Goal: Information Seeking & Learning: Find specific fact

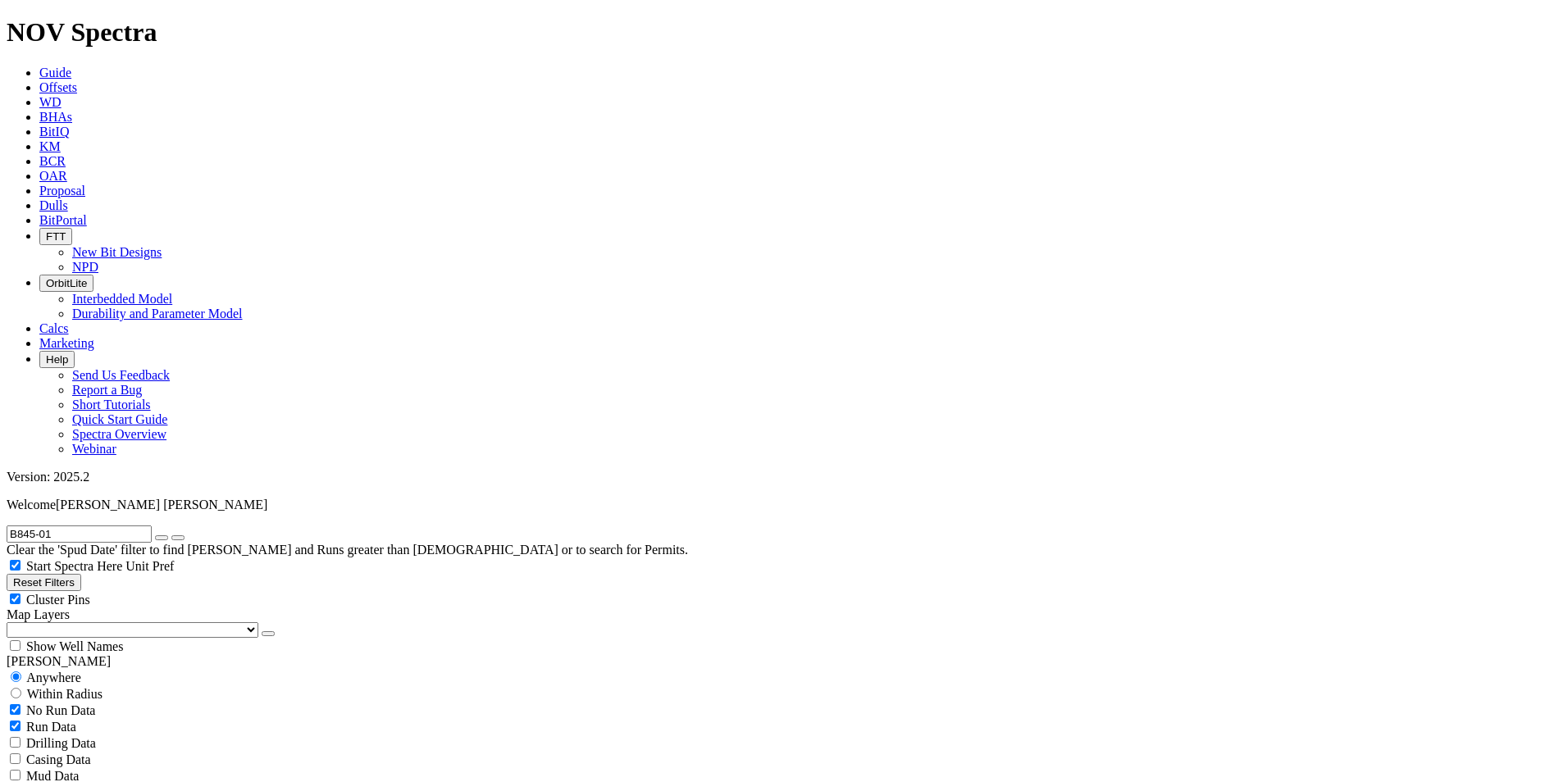
scroll to position [109, 0]
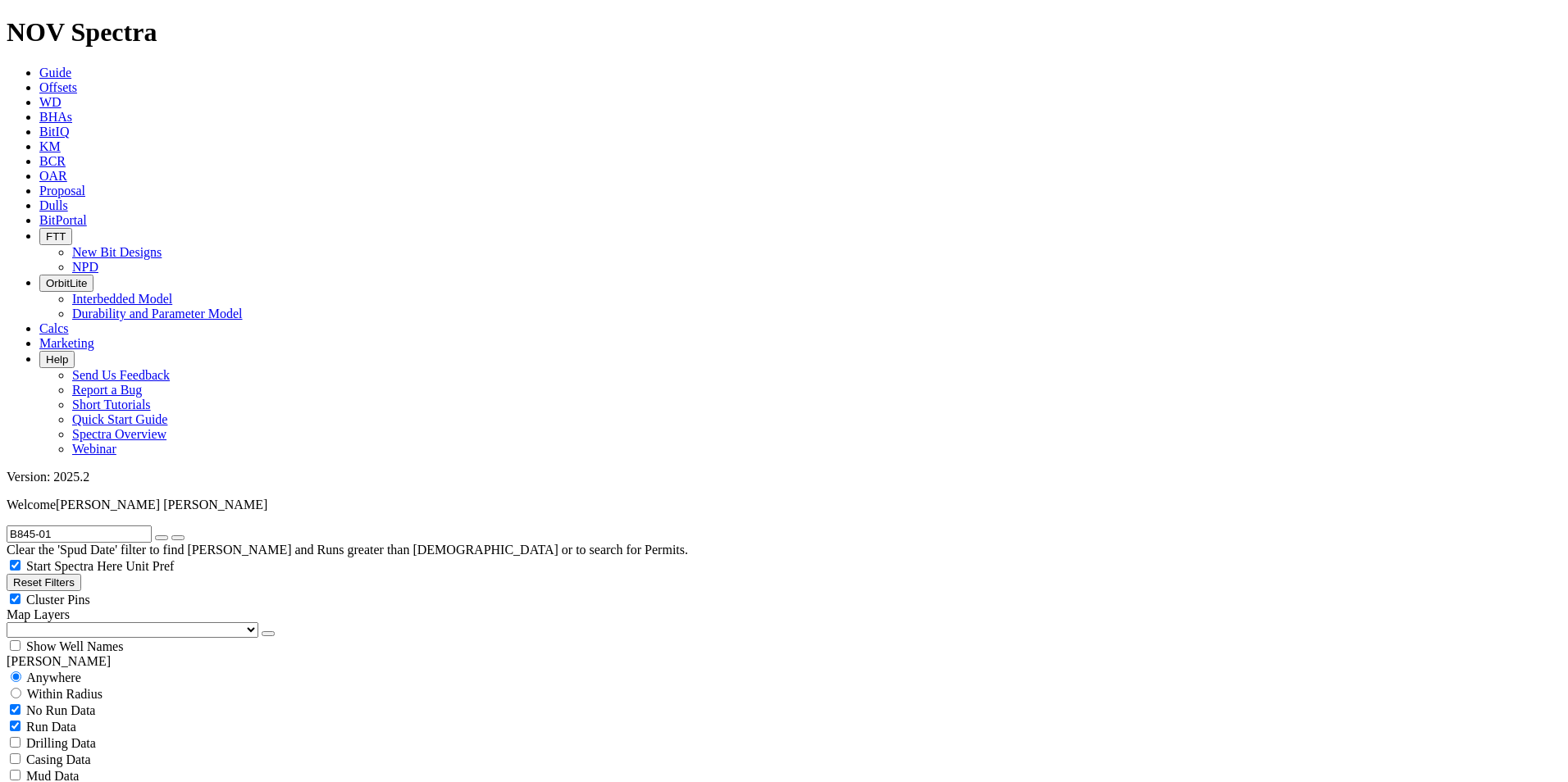
drag, startPoint x: 1351, startPoint y: 405, endPoint x: 1398, endPoint y: 401, distance: 47.2
copy span "A285621"
click at [67, 525] on input "B845-01" at bounding box center [79, 534] width 145 height 17
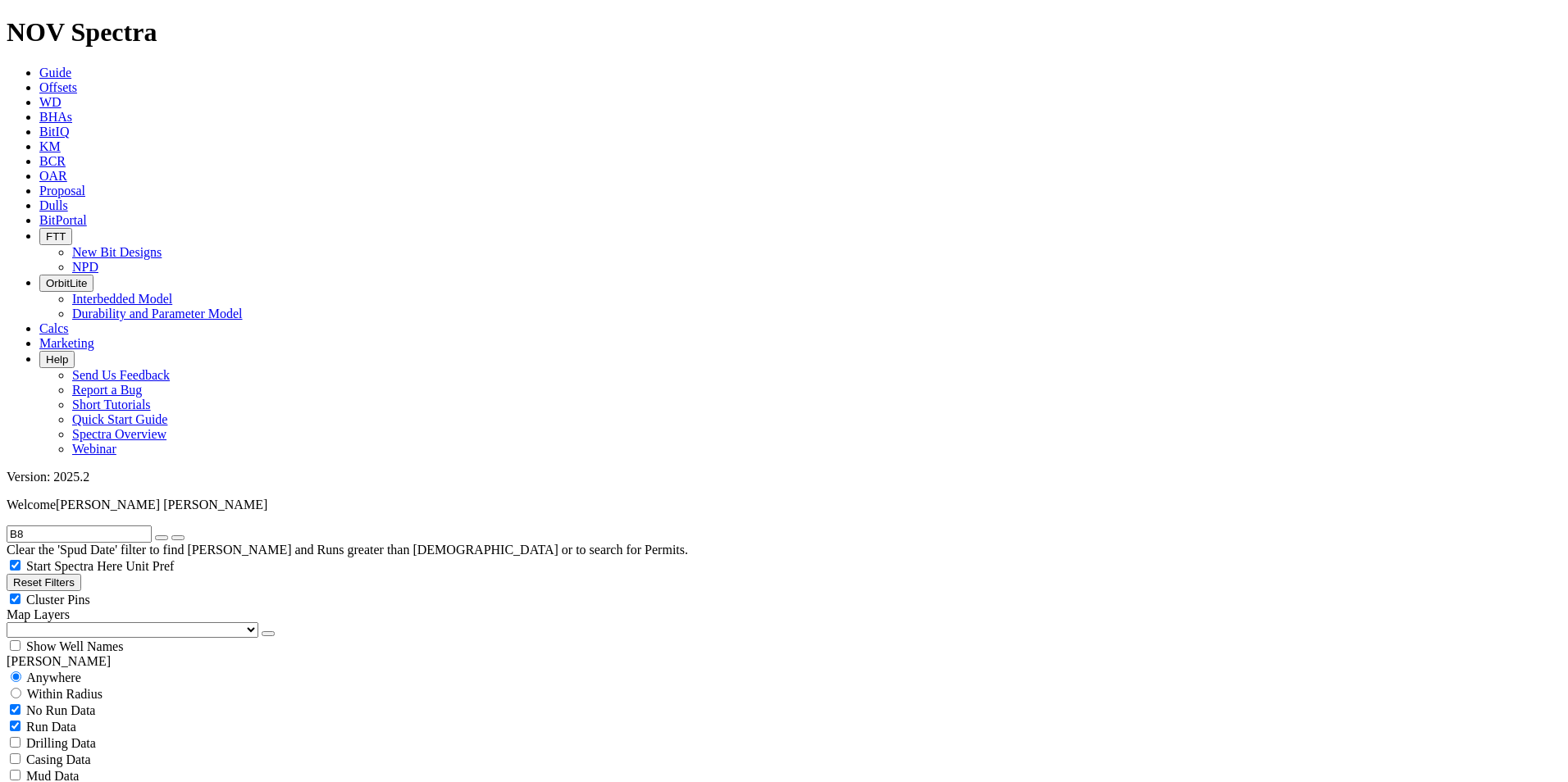
type input "B"
type input "YAXCHE-69"
click at [171, 535] on button "submit" at bounding box center [178, 537] width 13 height 5
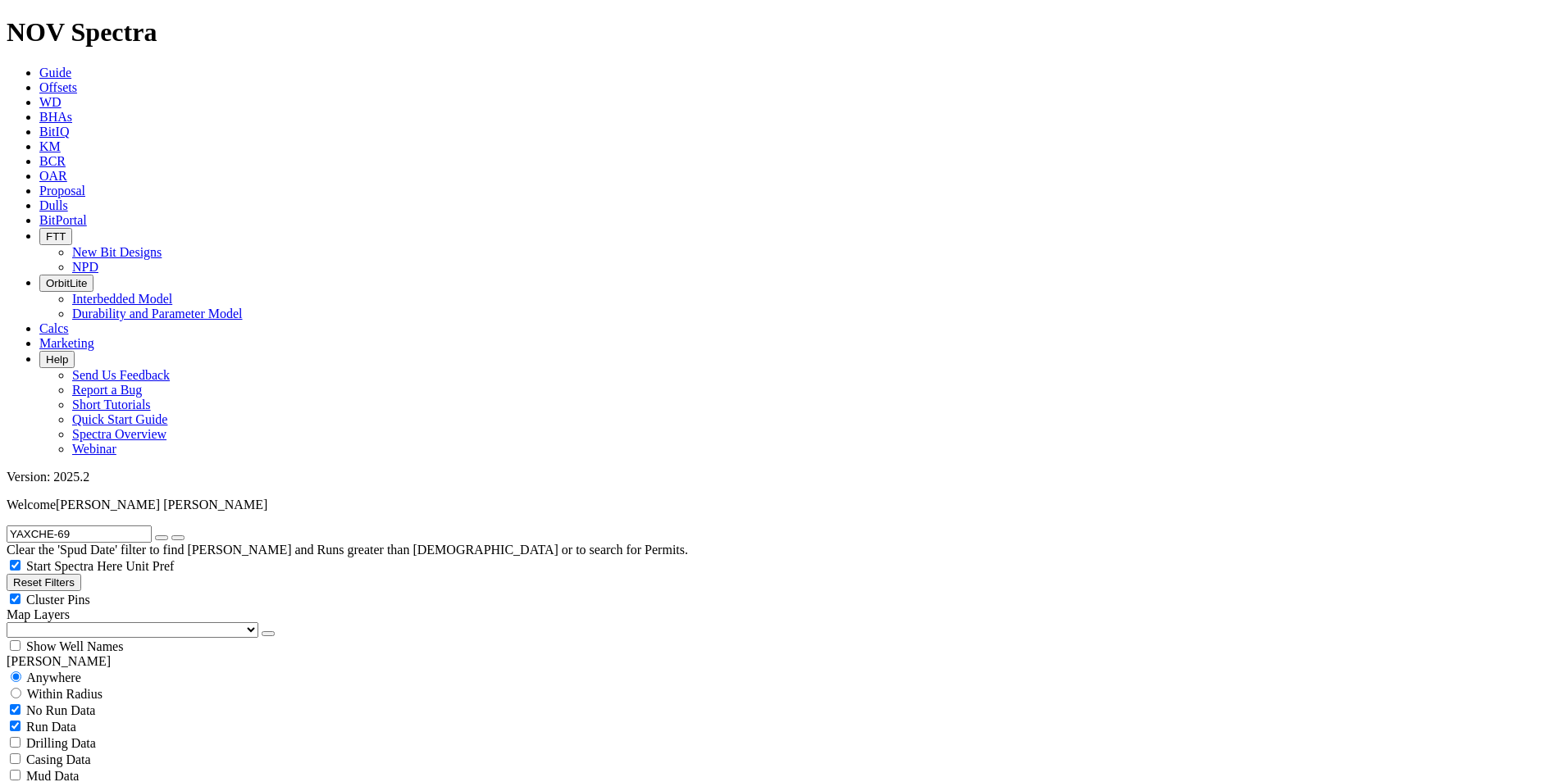
click at [97, 525] on input "YAXCHE-69" at bounding box center [79, 534] width 145 height 17
click at [161, 538] on icon "button" at bounding box center [161, 538] width 0 height 0
radio input "false"
radio input "true"
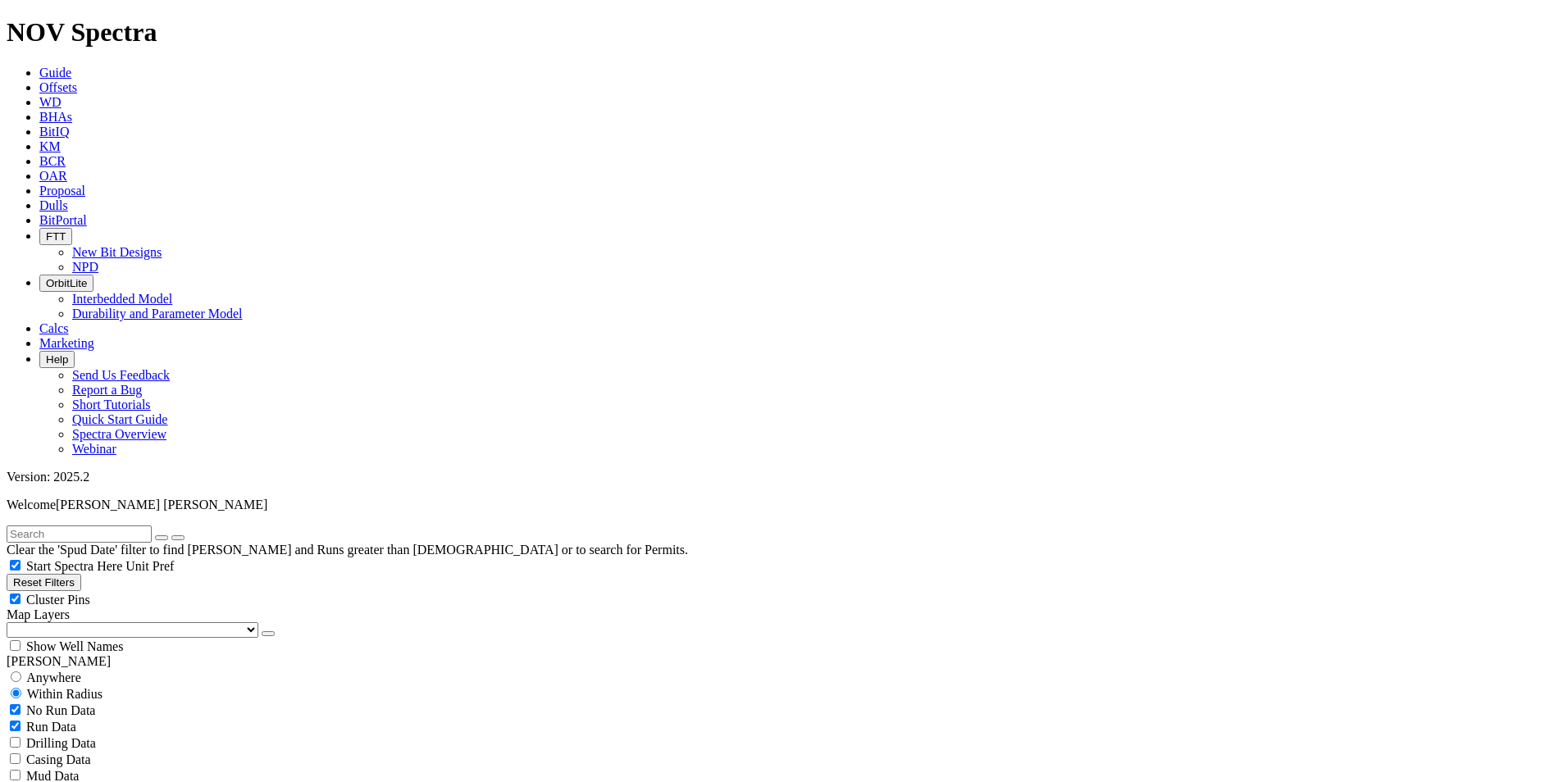
scroll to position [135, 0]
click at [150, 525] on input "text" at bounding box center [79, 534] width 145 height 17
paste input "A308697"
type input "A308697"
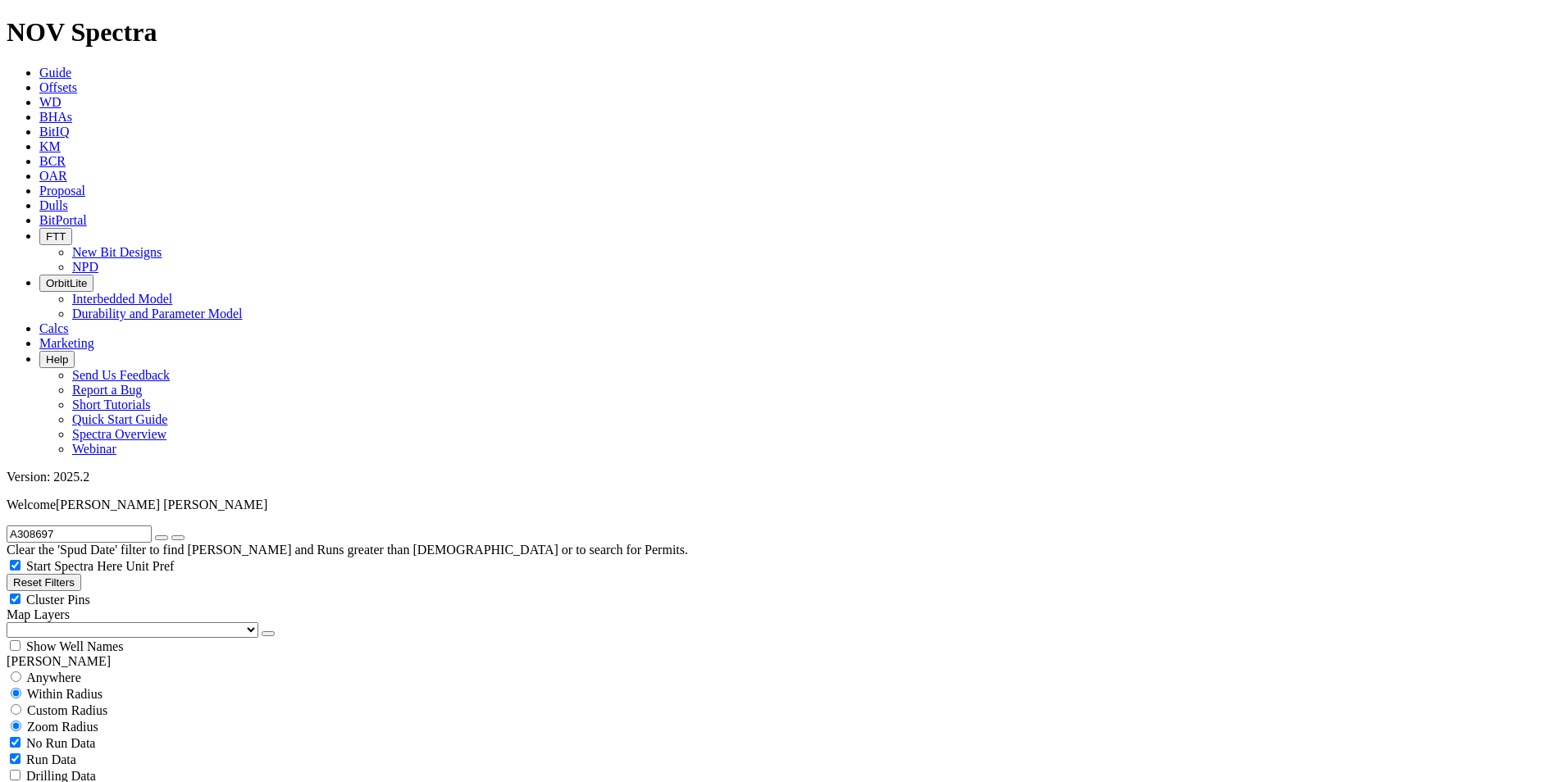
scroll to position [67, 0]
click at [178, 538] on icon "submit" at bounding box center [178, 538] width 0 height 0
click at [82, 574] on button "Reset Filters" at bounding box center [43, 582] width 74 height 17
type input "[DATE]"
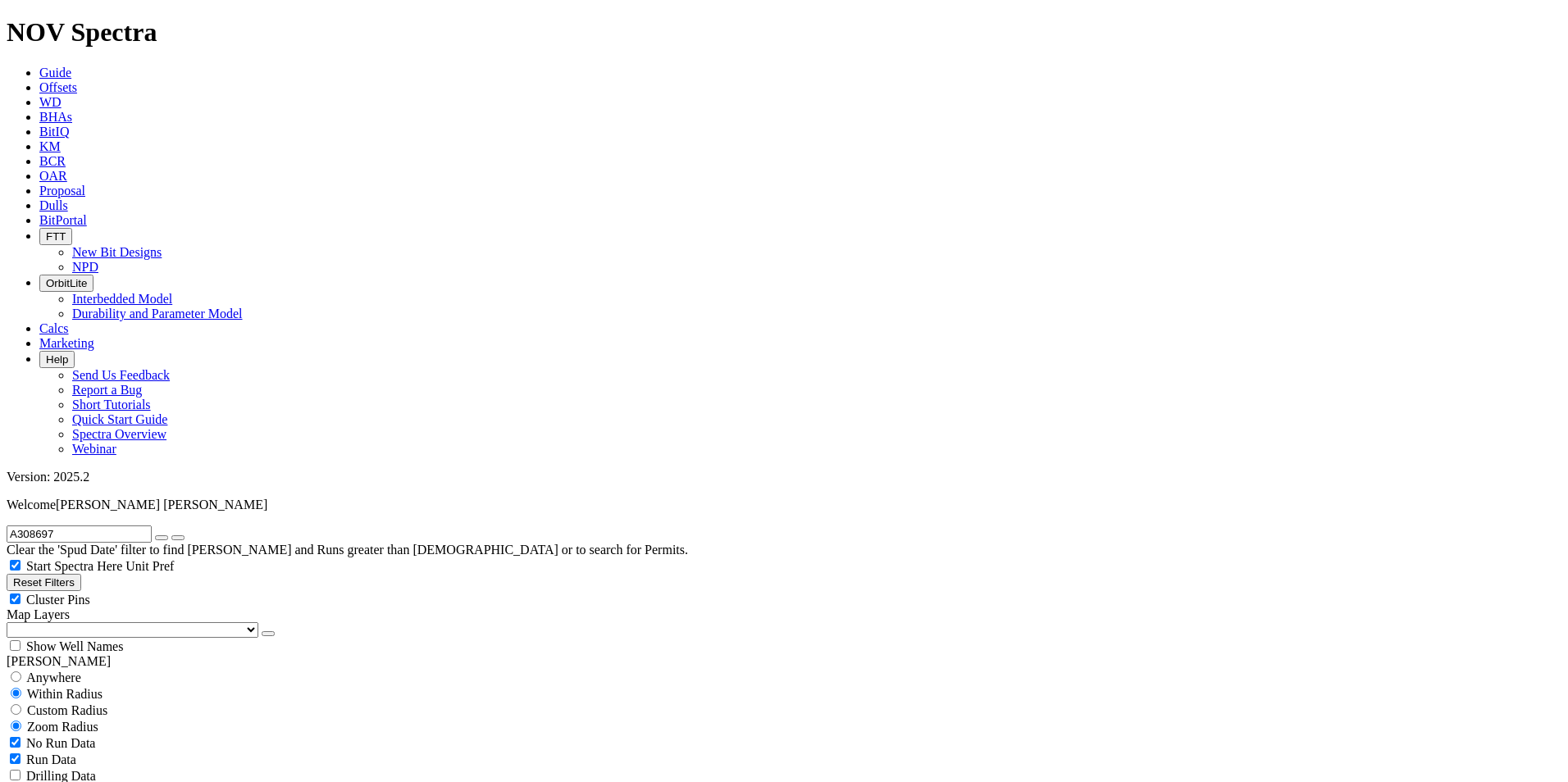
type input "[DATE]"
select select "8.5"
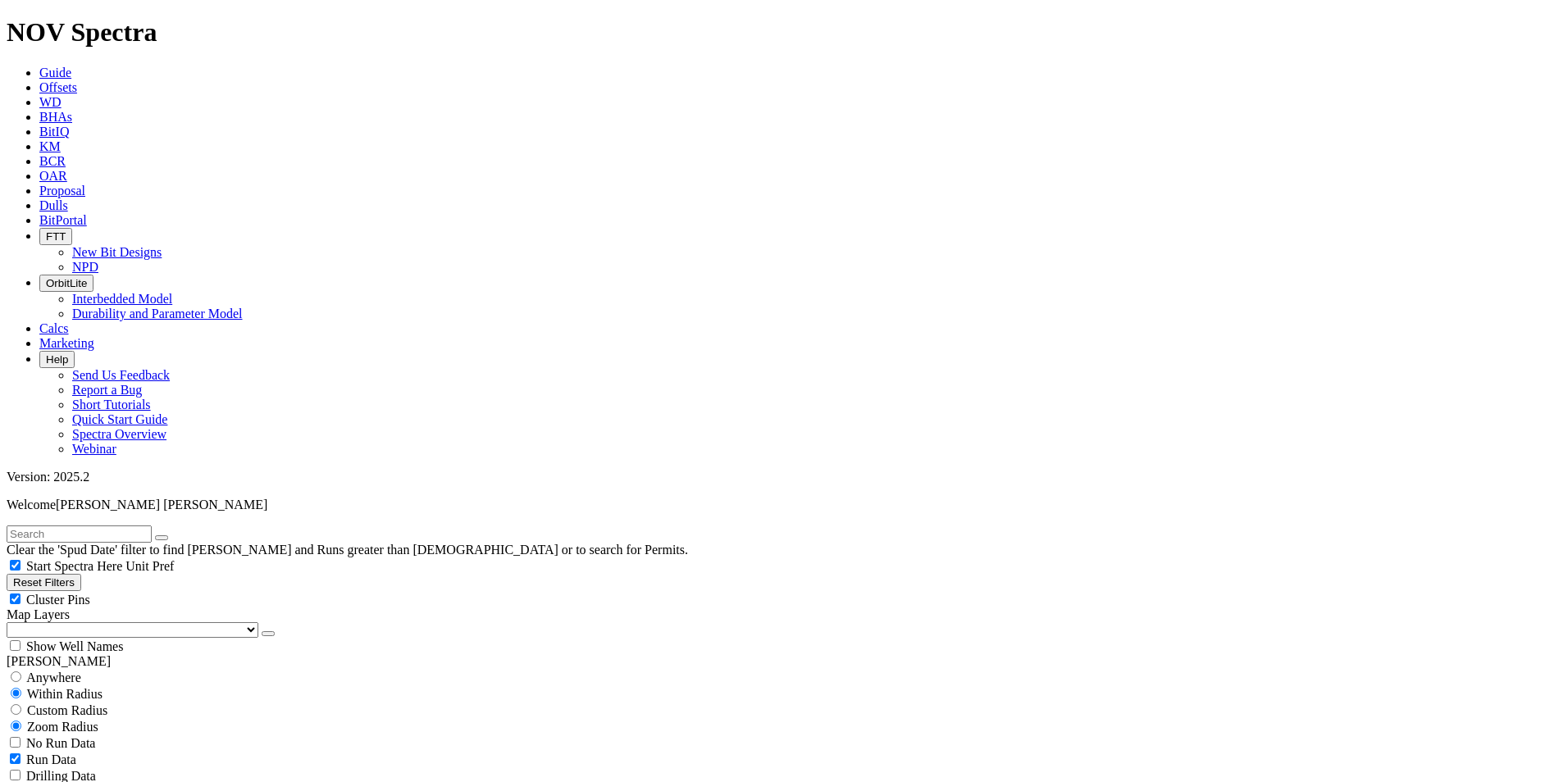
checkbox input "false"
select select "? number:8.5 ?"
